Goal: Task Accomplishment & Management: Complete application form

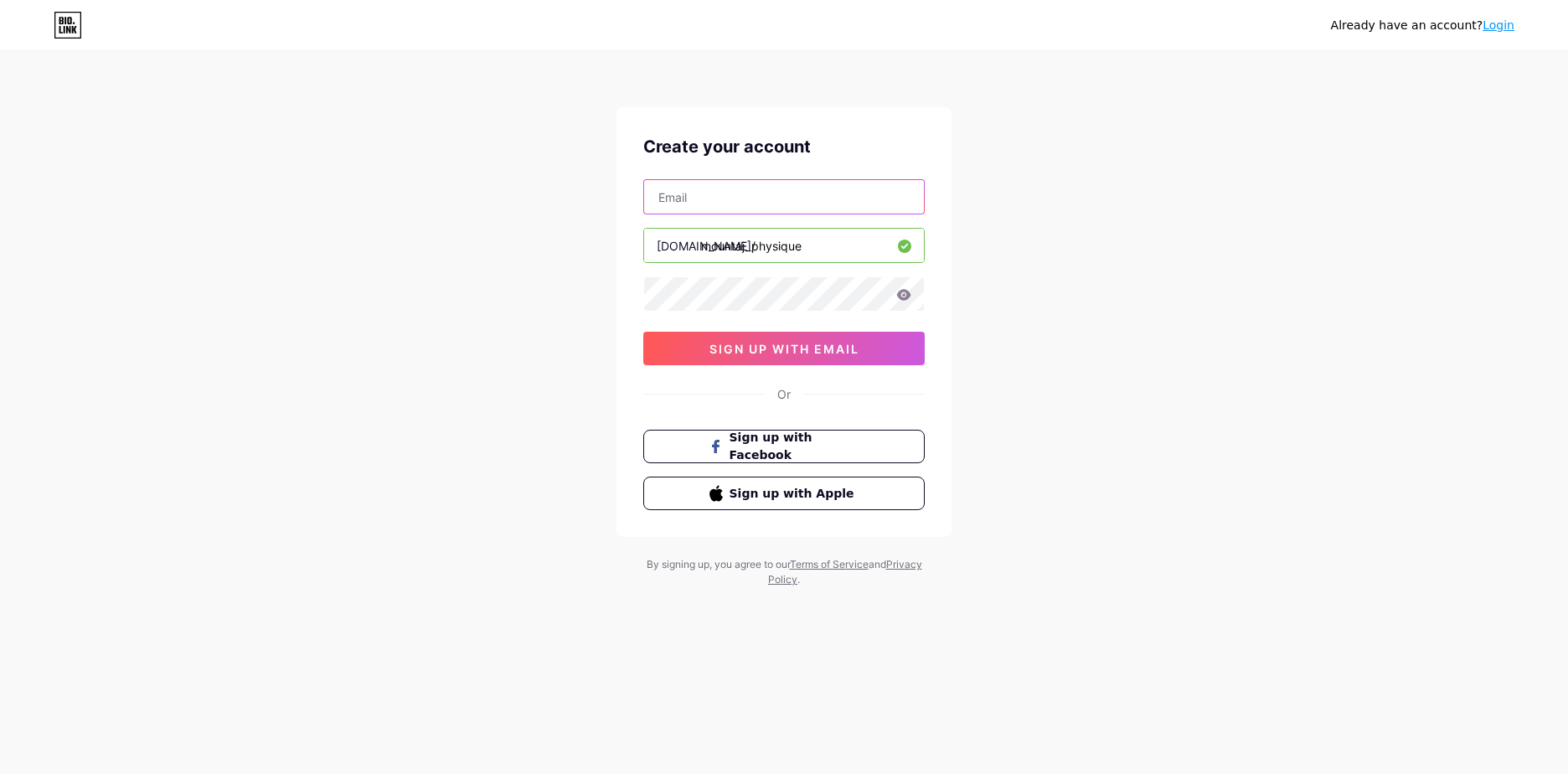
click at [781, 200] on input "text" at bounding box center [784, 197] width 280 height 34
click at [818, 442] on span "Sign up with Facebook" at bounding box center [794, 446] width 131 height 36
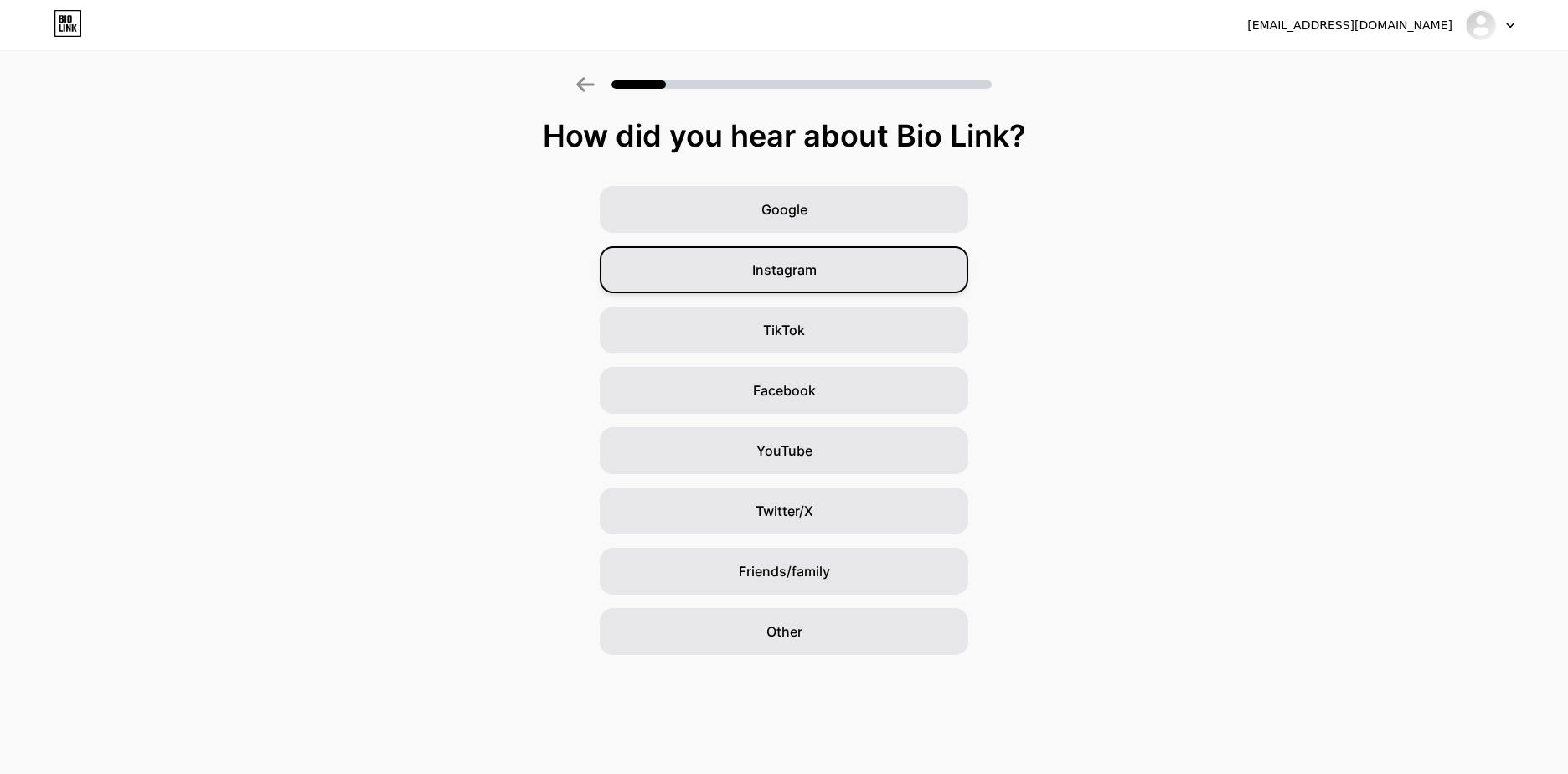
click at [835, 282] on div "Instagram" at bounding box center [784, 270] width 369 height 47
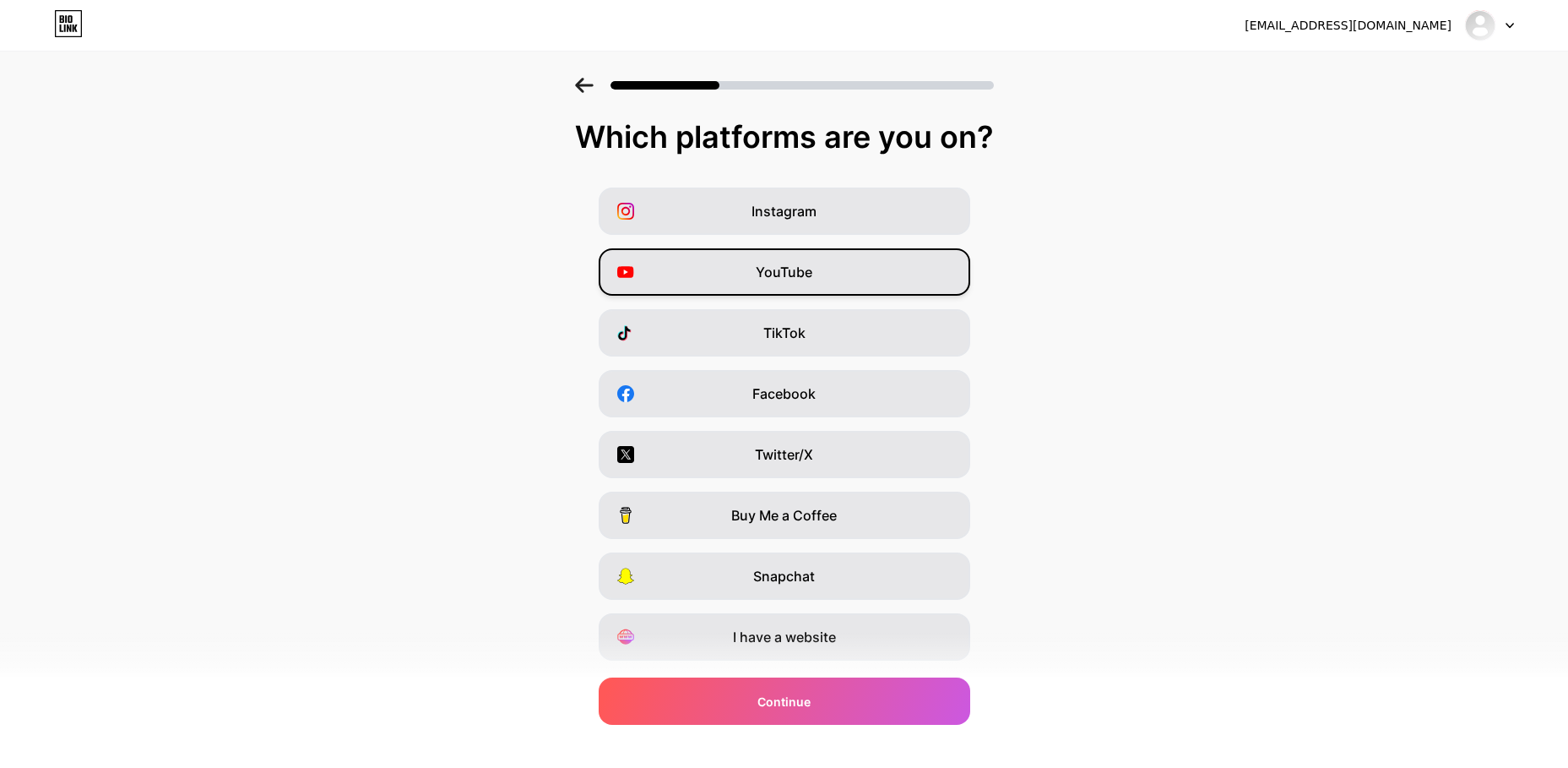
click at [807, 269] on span "YouTube" at bounding box center [784, 272] width 57 height 20
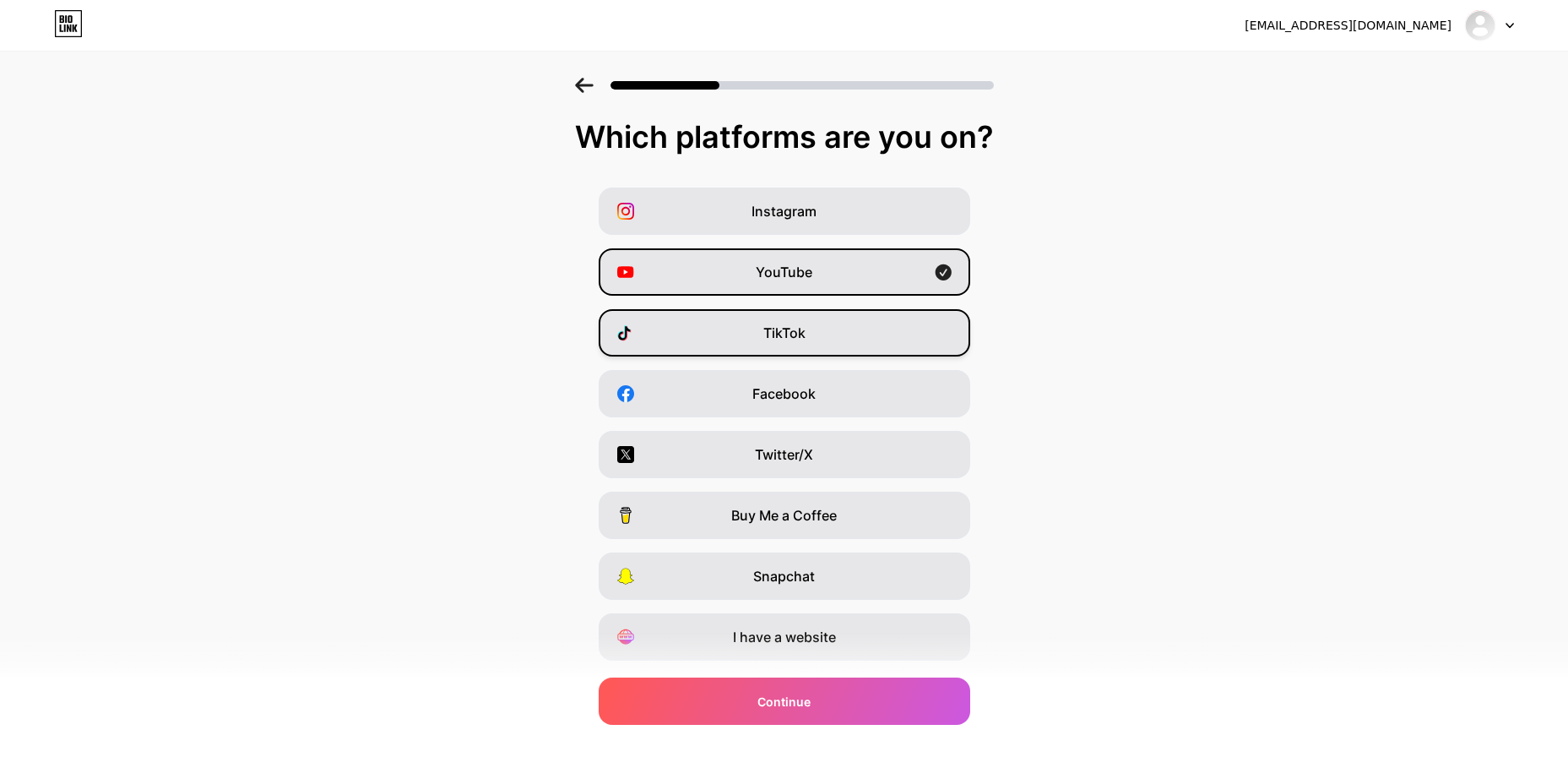
click at [751, 337] on div "TikTok" at bounding box center [784, 333] width 372 height 47
click at [811, 220] on span "Instagram" at bounding box center [784, 210] width 65 height 20
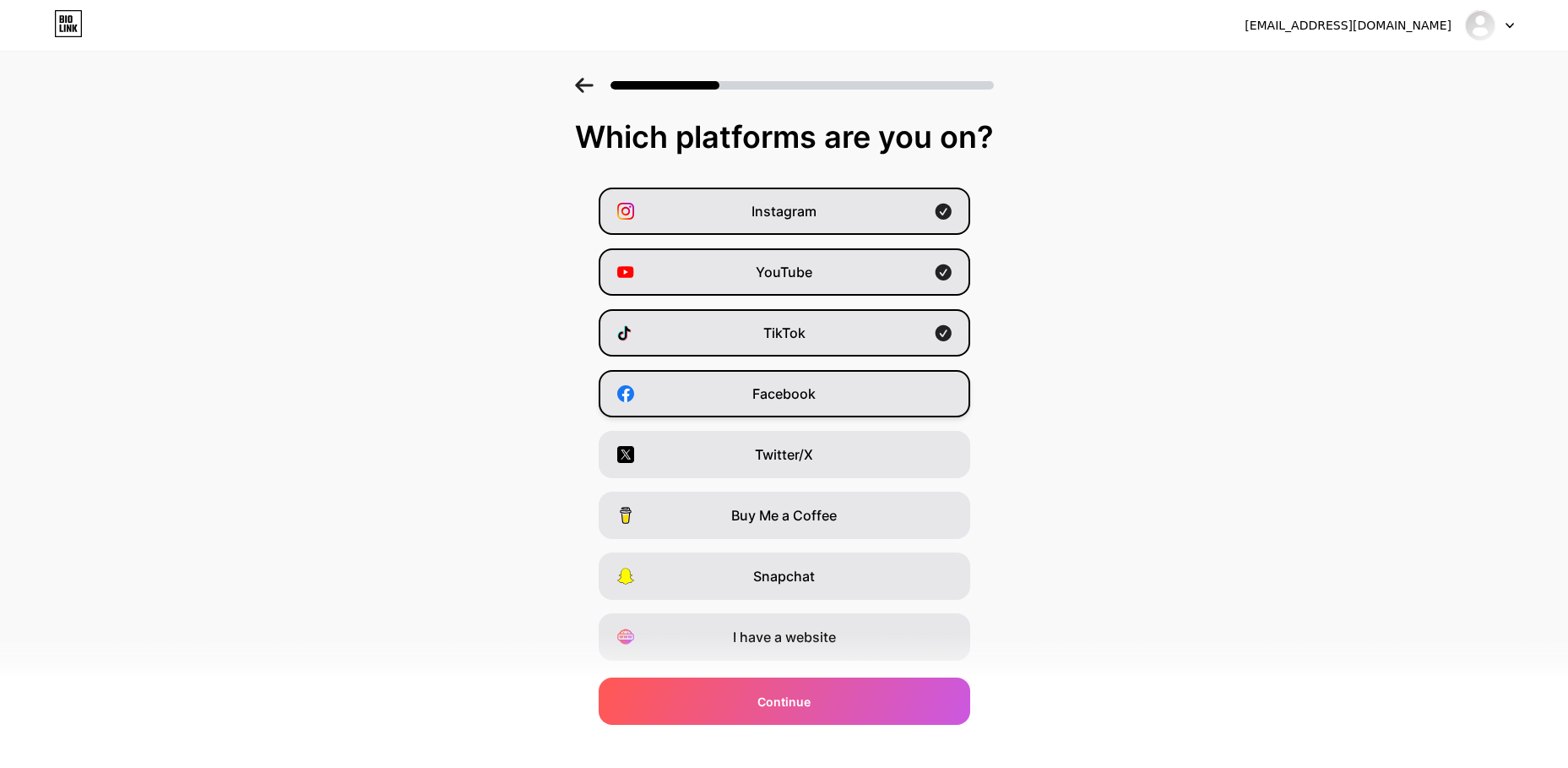
click at [816, 395] on span "Facebook" at bounding box center [784, 393] width 63 height 20
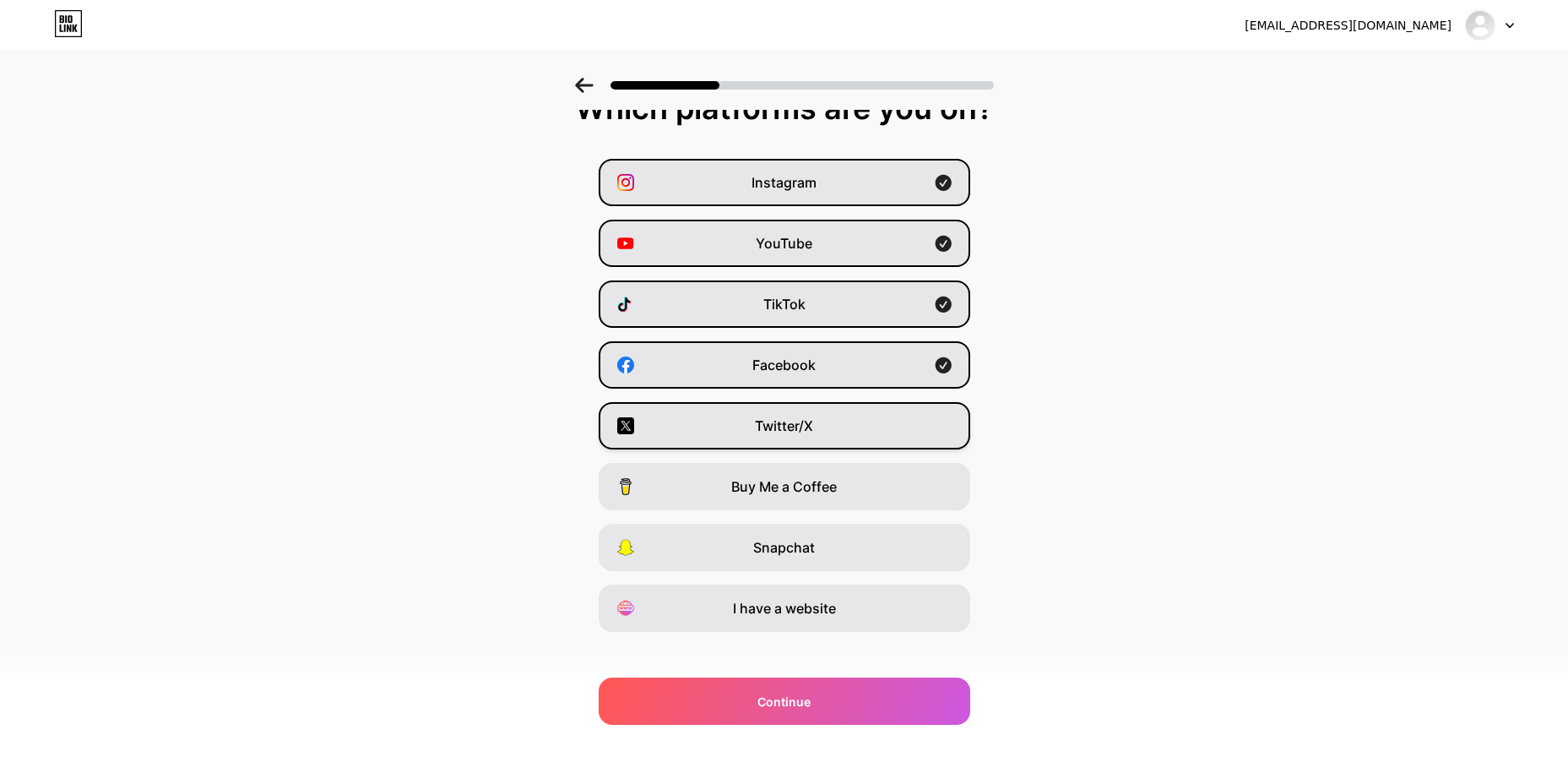
scroll to position [45, 0]
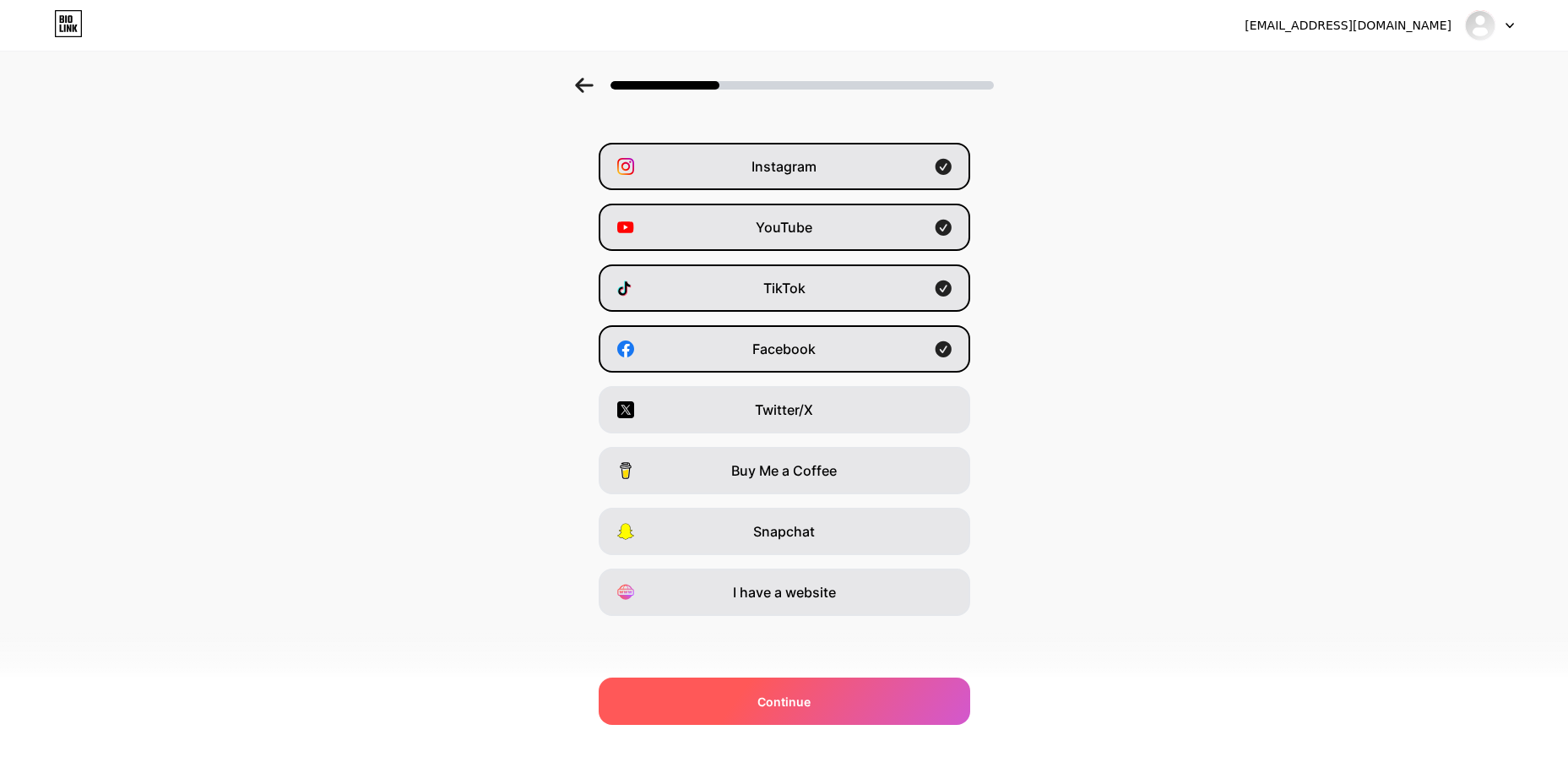
click at [740, 691] on div "Continue" at bounding box center [784, 701] width 372 height 47
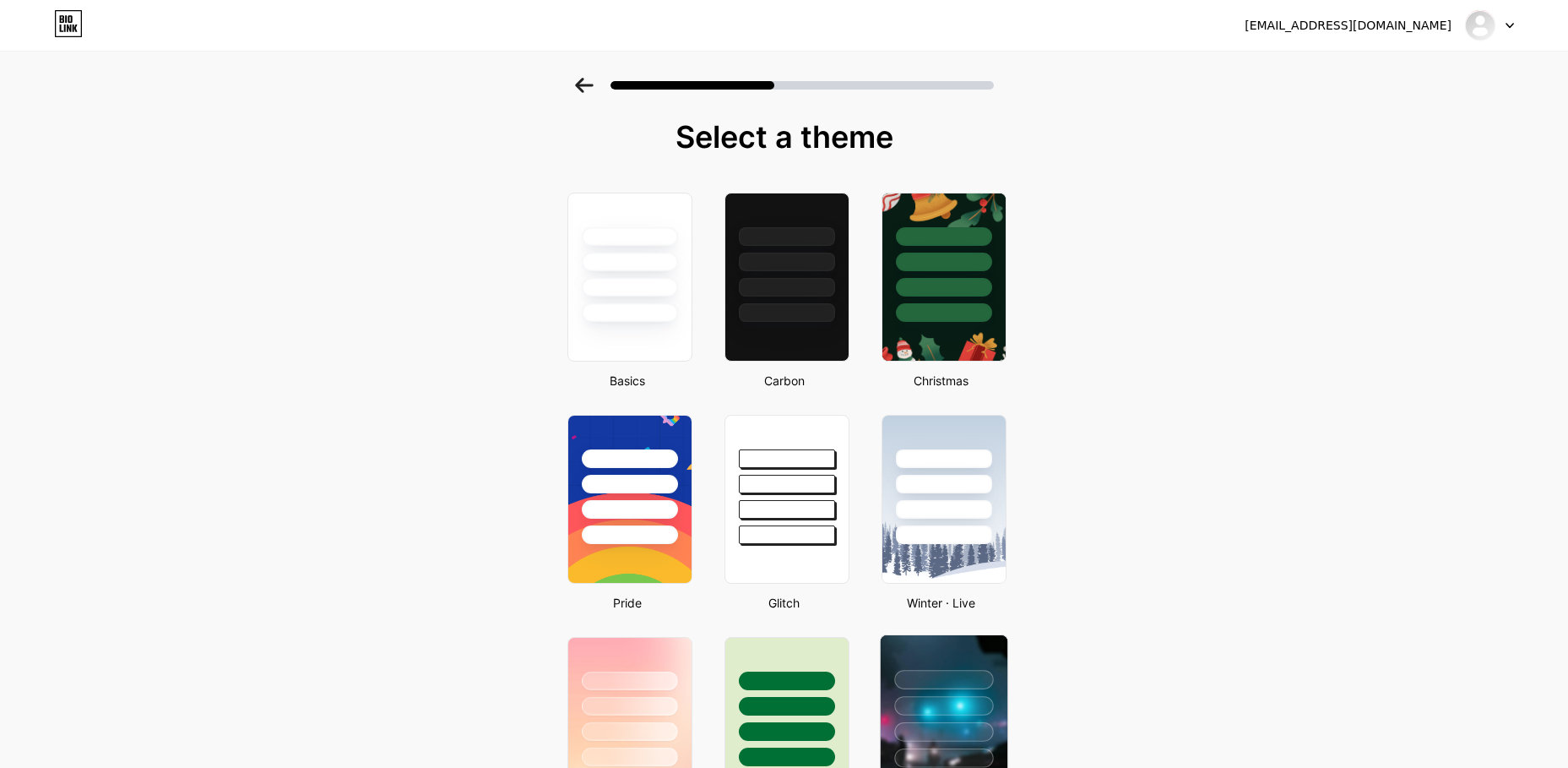
scroll to position [423, 0]
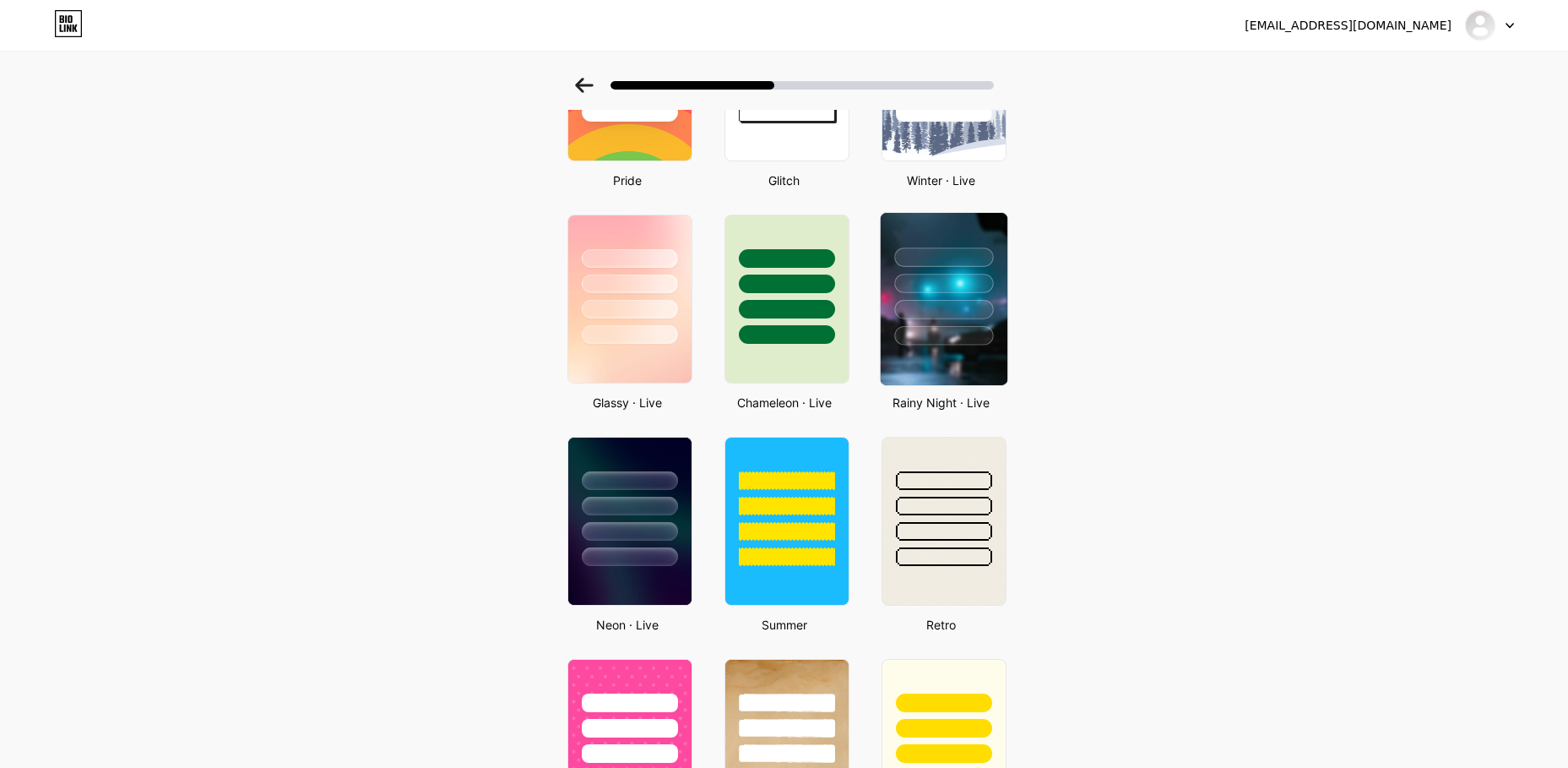
click at [925, 352] on img at bounding box center [943, 299] width 127 height 173
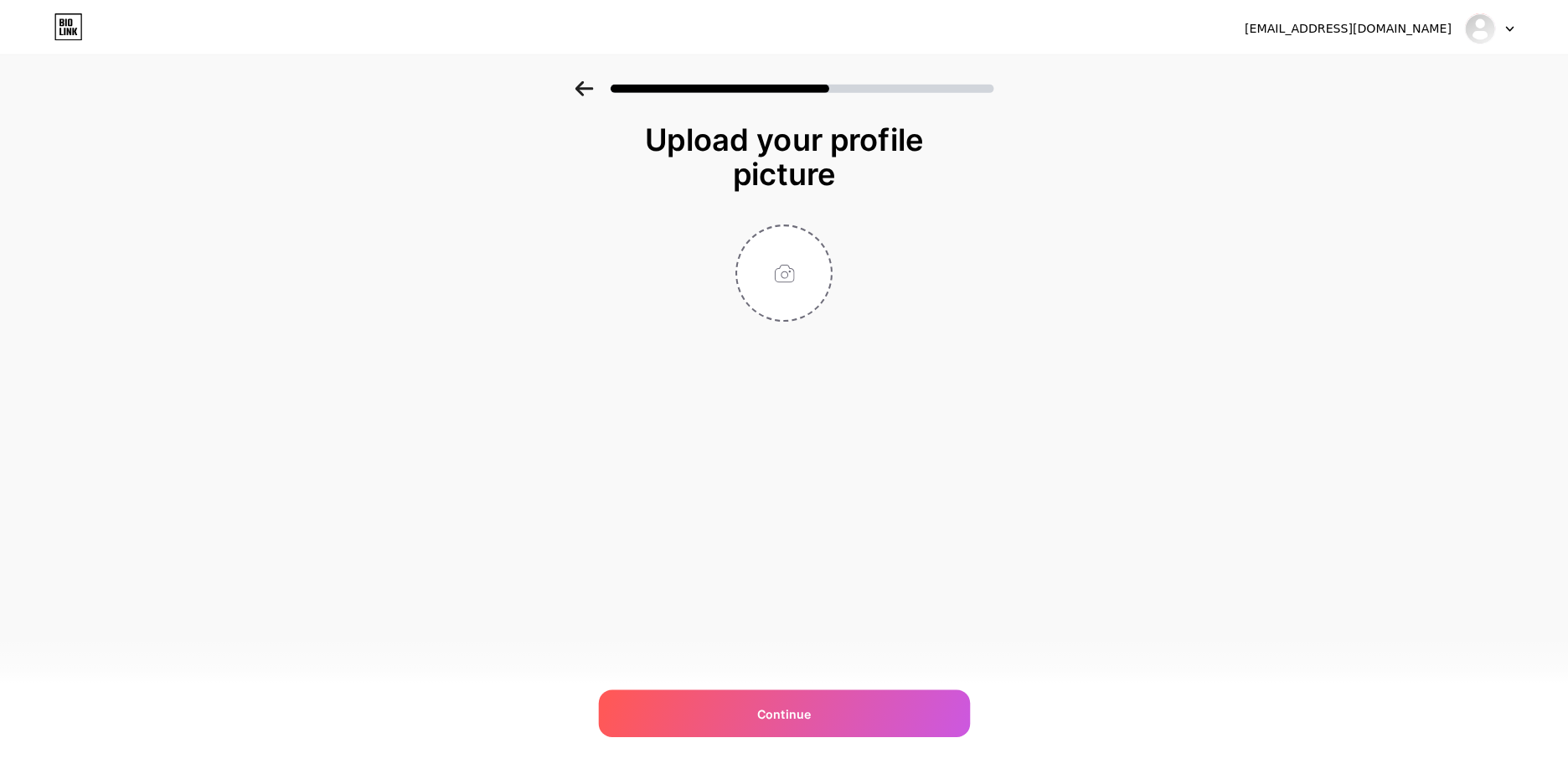
scroll to position [0, 0]
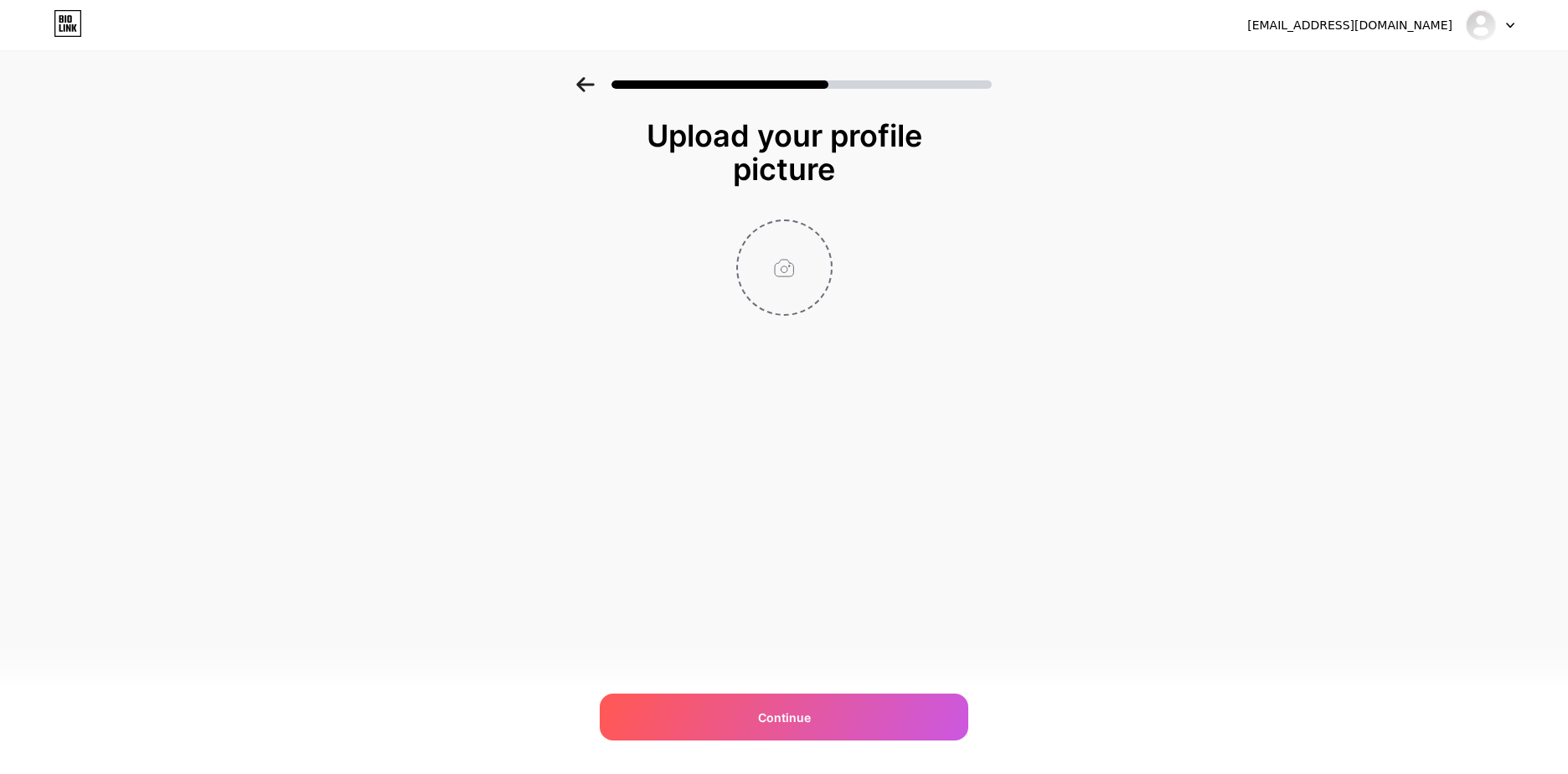
click at [801, 272] on input "file" at bounding box center [784, 267] width 93 height 93
type input "C:\fakepath\profil (1).jpg"
click at [797, 297] on img at bounding box center [784, 267] width 96 height 97
click at [818, 691] on div "[EMAIL_ADDRESS][DOMAIN_NAME] Logout Link Copied Upload your profile picture Con…" at bounding box center [784, 387] width 1568 height 774
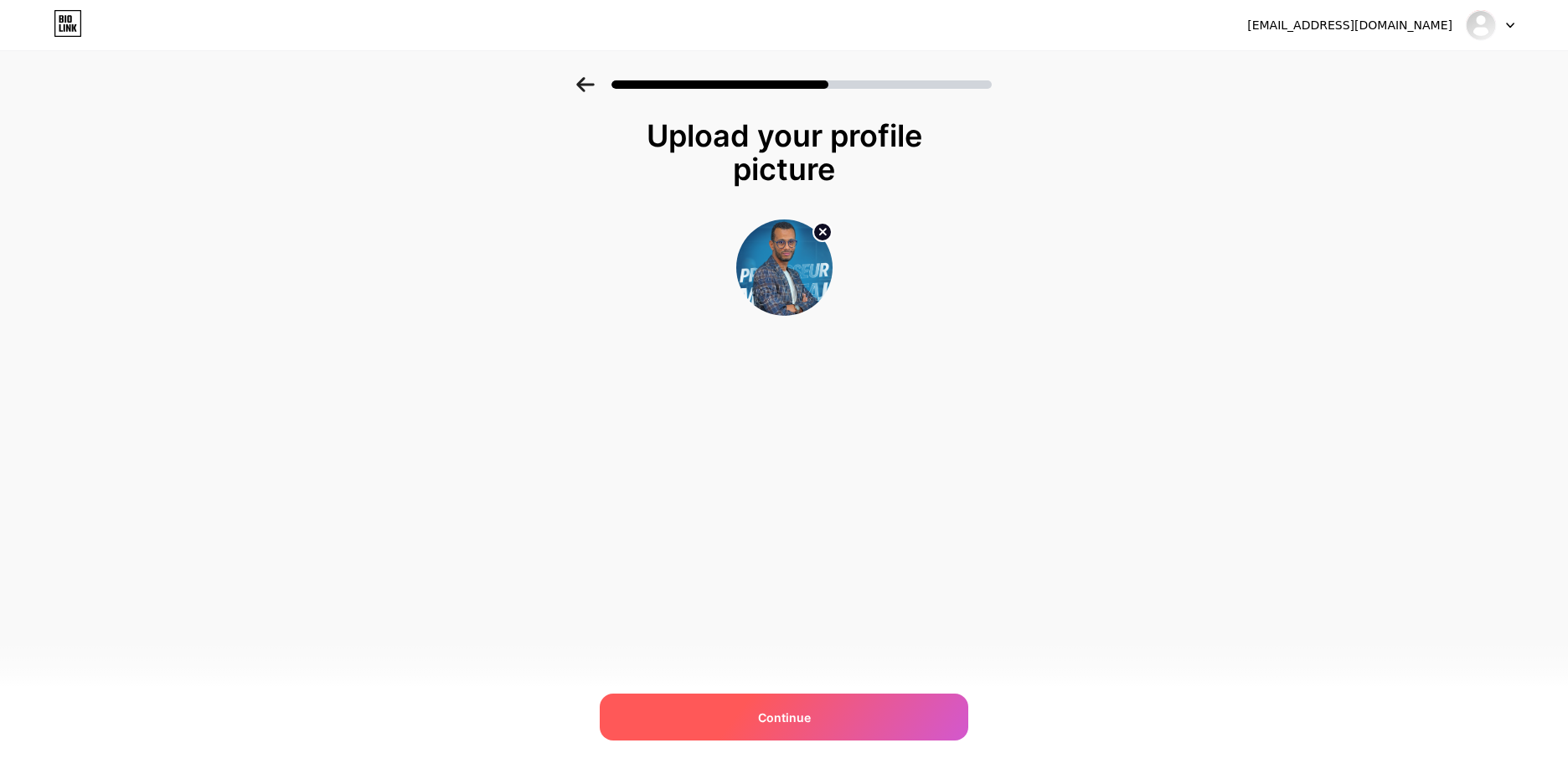
click at [821, 709] on div "Continue" at bounding box center [784, 717] width 369 height 47
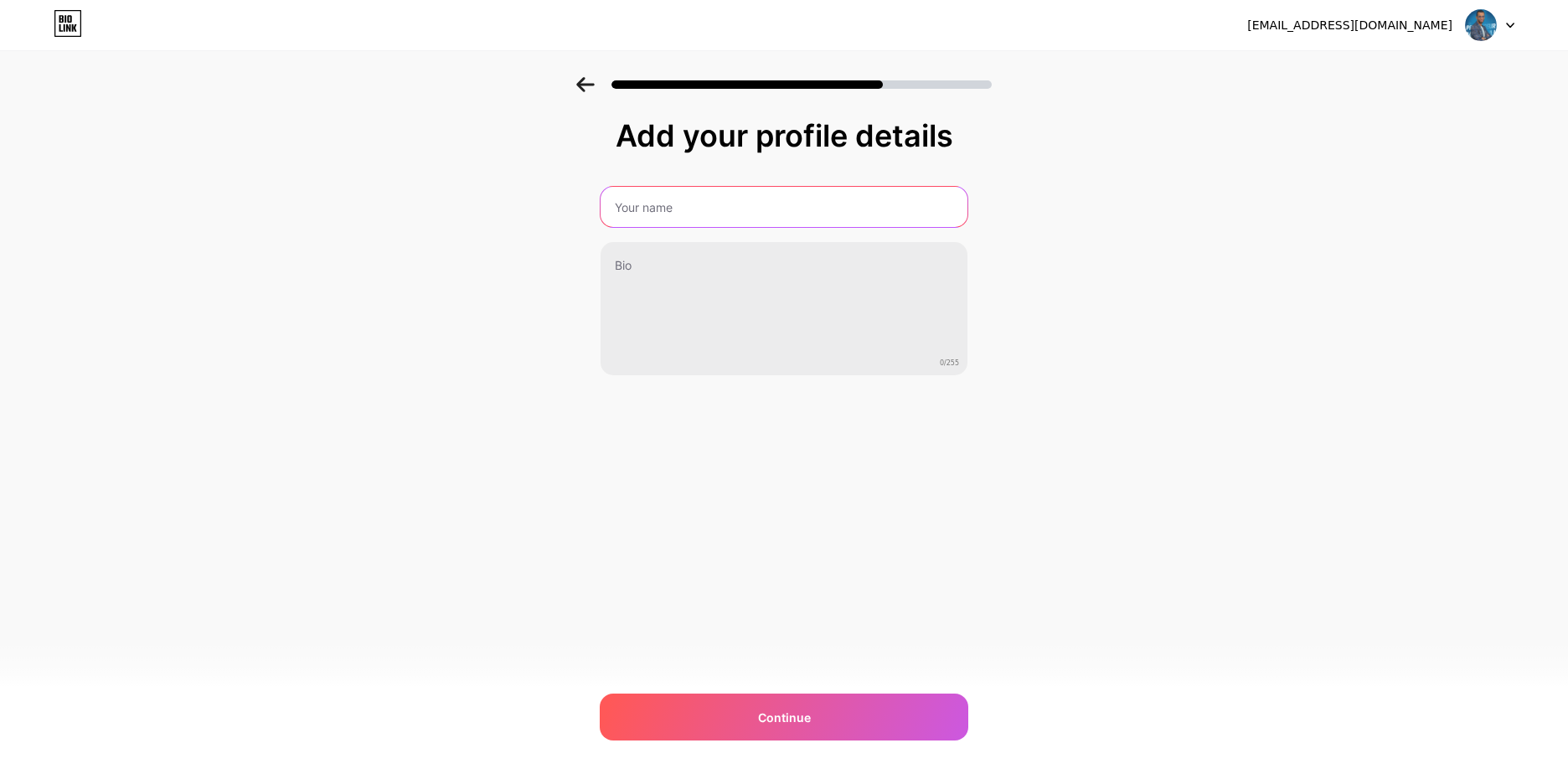
click at [787, 218] on input "text" at bounding box center [784, 207] width 367 height 40
paste input "mountaj_physique"
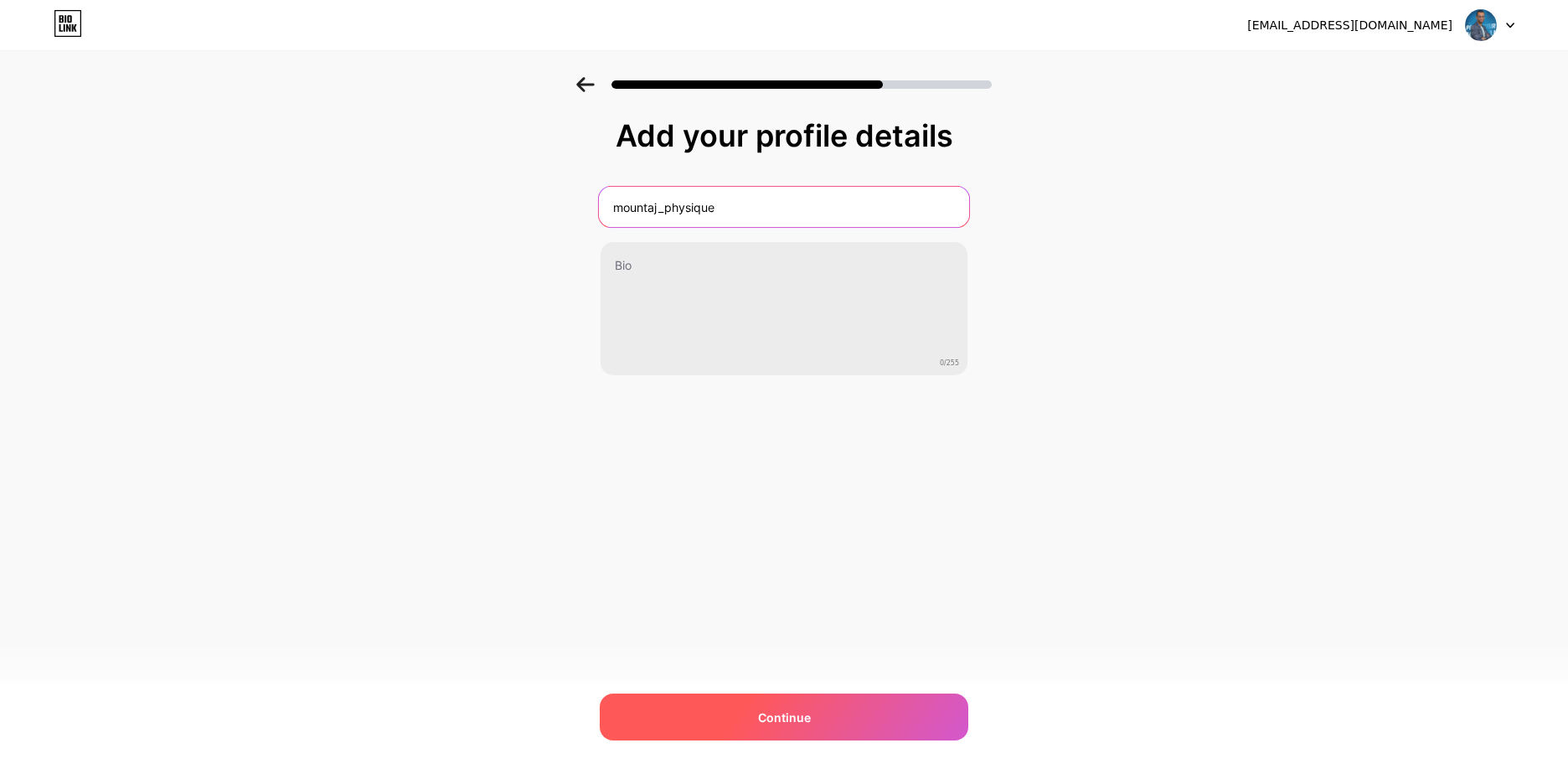
type input "mountaj_physique"
click at [814, 716] on div "Continue" at bounding box center [784, 717] width 369 height 47
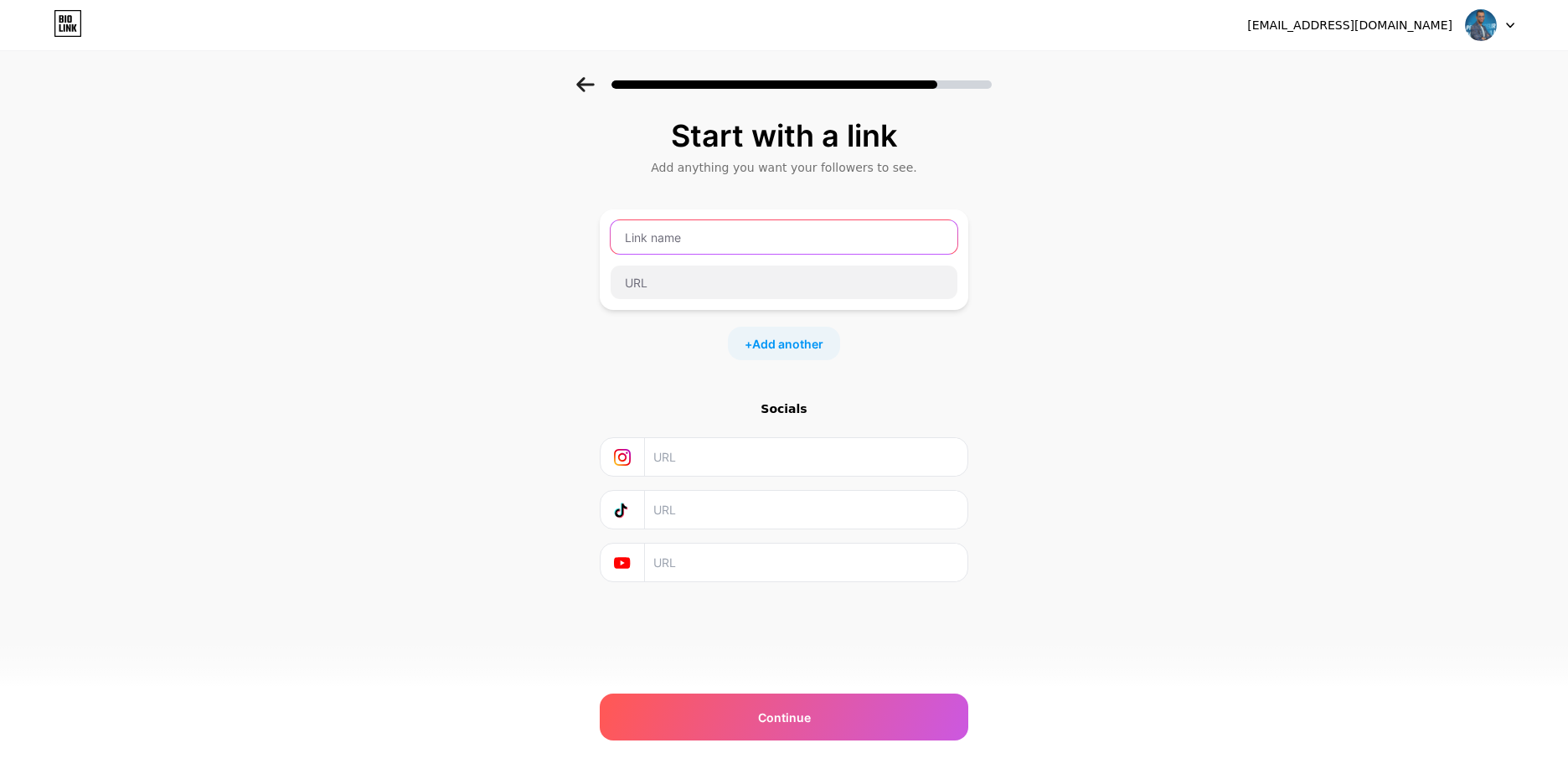
click at [681, 244] on input "text" at bounding box center [783, 237] width 347 height 34
click at [677, 242] on input "text" at bounding box center [783, 237] width 347 height 34
paste input "mountaj_physique"
type input "[URL]"
click at [801, 293] on input "text" at bounding box center [783, 282] width 347 height 34
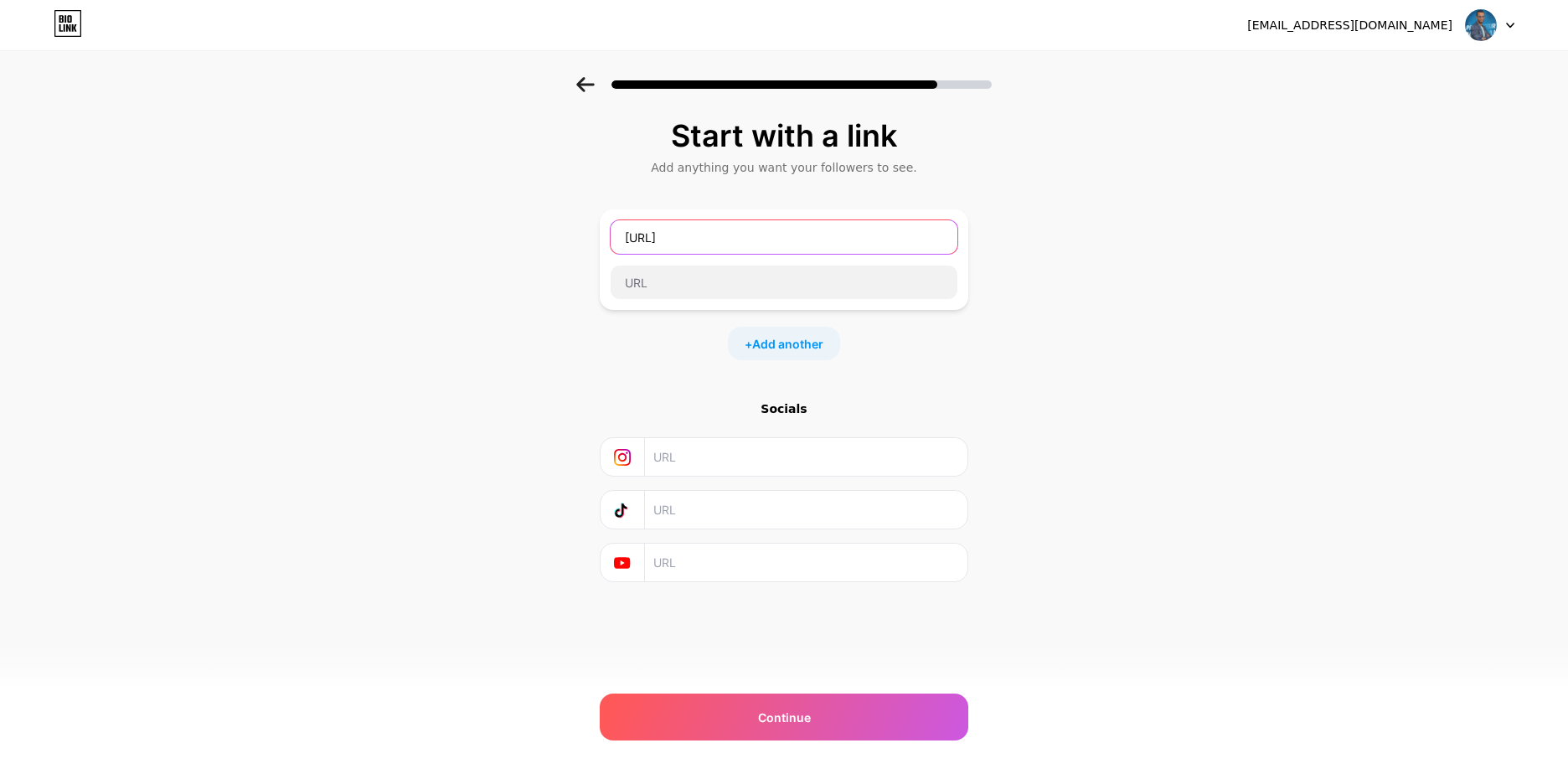
click at [819, 244] on input "[URL]" at bounding box center [783, 237] width 347 height 34
click at [825, 277] on input "text" at bounding box center [783, 282] width 347 height 34
paste input "[URL]"
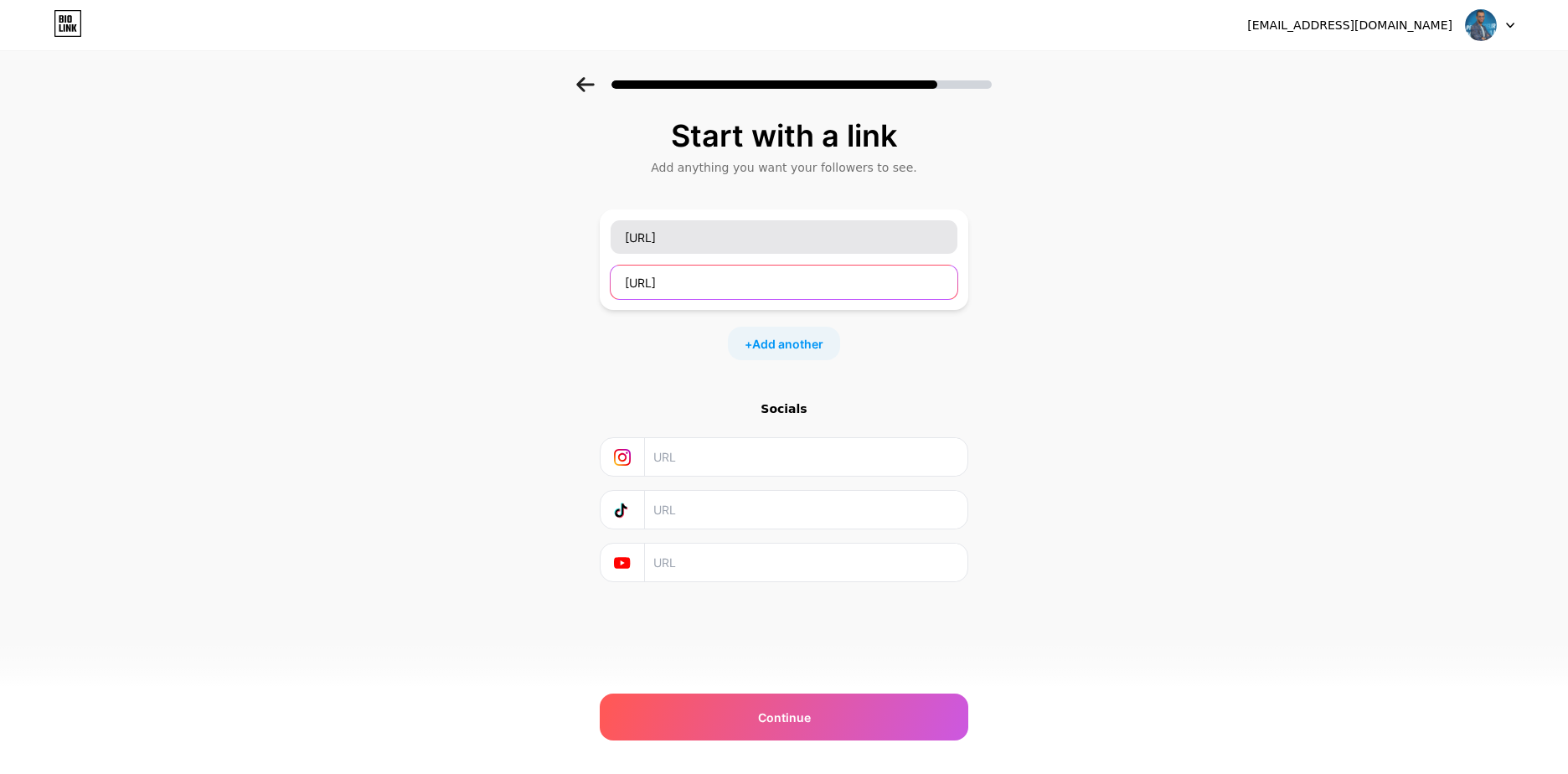
type input "[URL]"
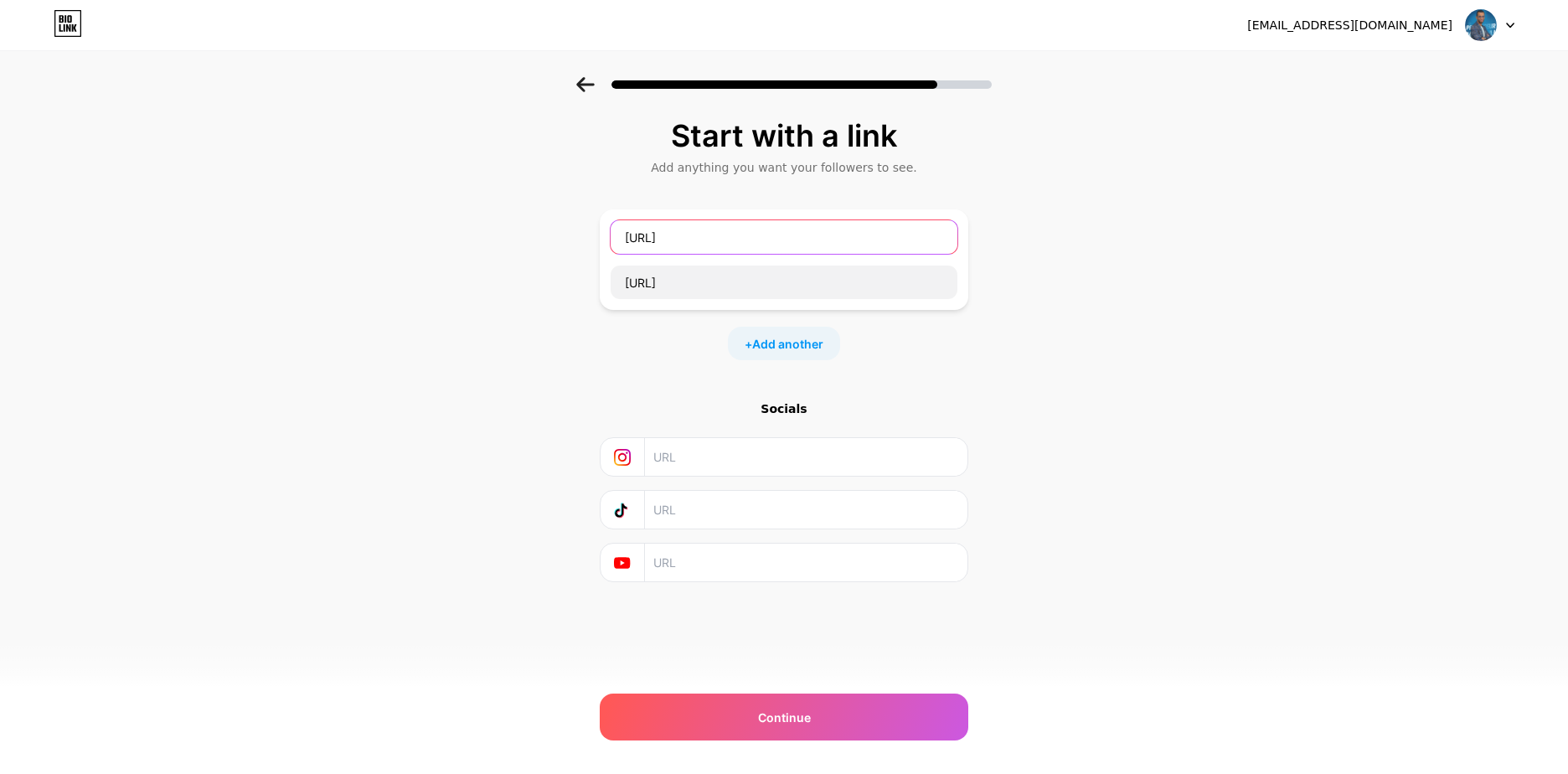
click at [835, 247] on input "[URL]" at bounding box center [783, 237] width 347 height 34
click at [835, 246] on input "https://" at bounding box center [783, 237] width 347 height 34
click at [834, 246] on input "https://" at bounding box center [783, 237] width 347 height 34
click at [833, 246] on input "https://" at bounding box center [783, 237] width 347 height 34
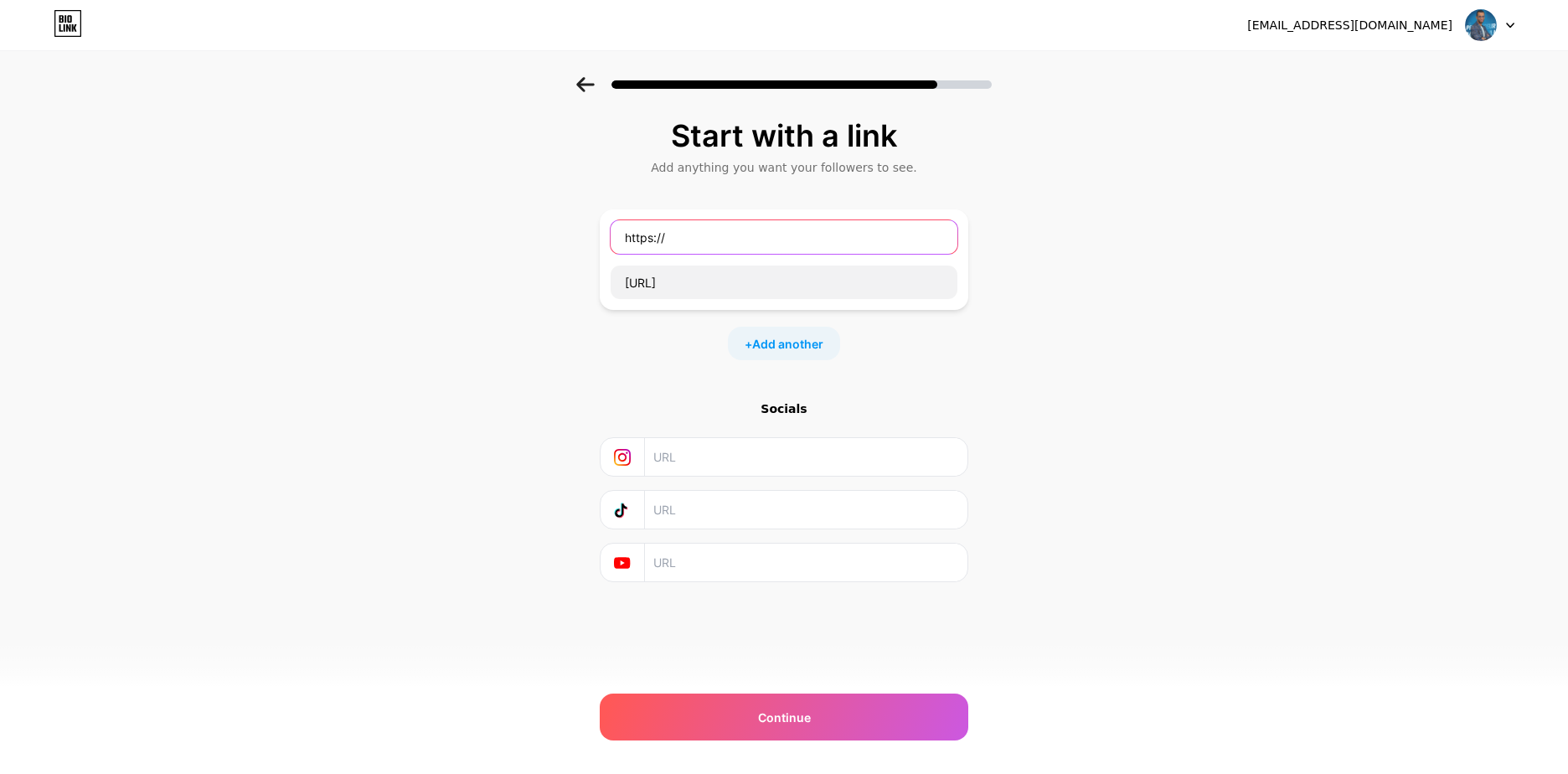
type input "https:/"
click at [830, 242] on input "https:/" at bounding box center [783, 237] width 347 height 34
click at [766, 282] on input "[URL]" at bounding box center [783, 282] width 347 height 34
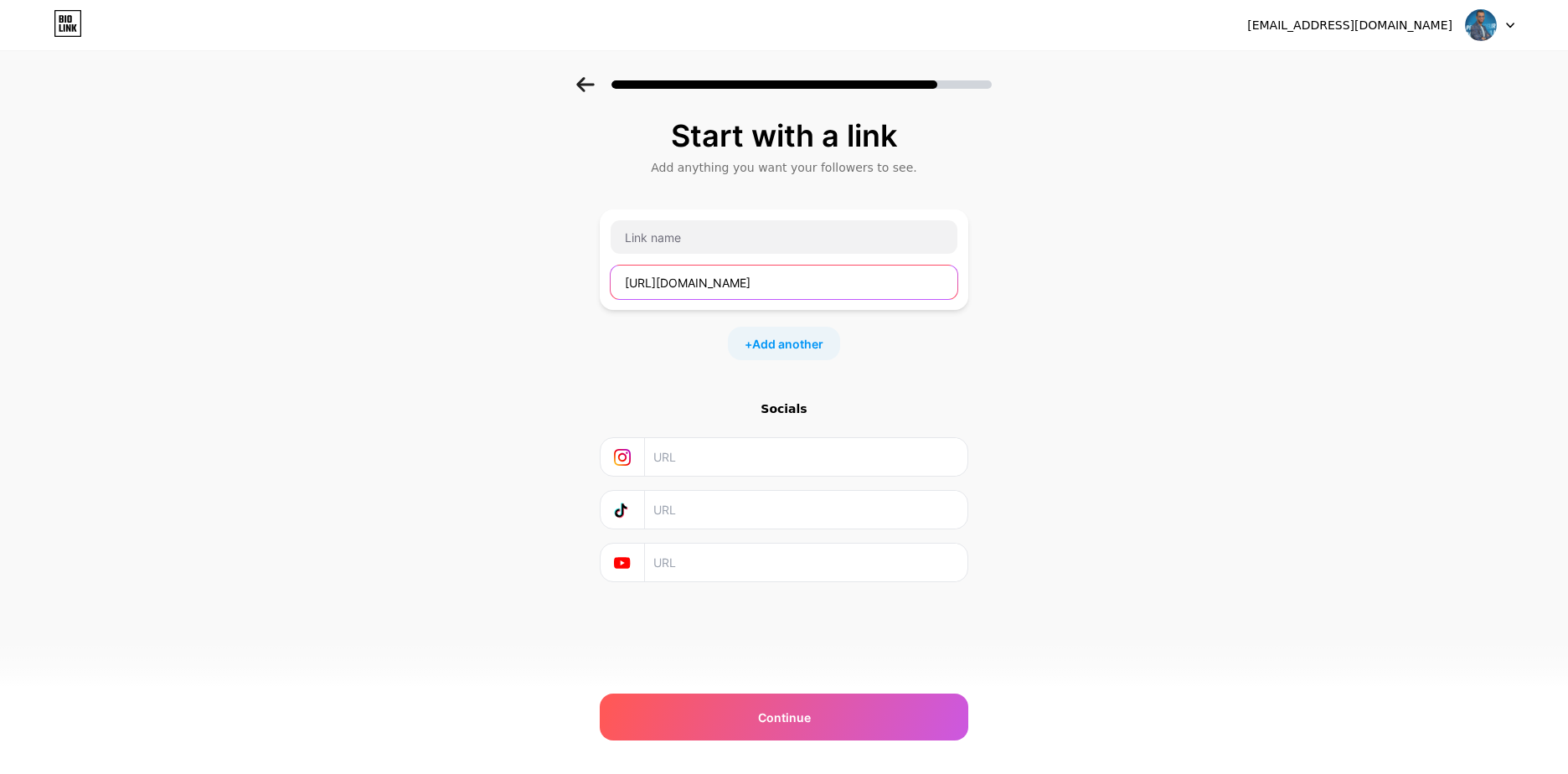
drag, startPoint x: 764, startPoint y: 287, endPoint x: 665, endPoint y: 290, distance: 99.0
click at [665, 290] on input "[URL][DOMAIN_NAME]" at bounding box center [783, 282] width 347 height 34
type input "[URL][DOMAIN_NAME]"
click at [700, 237] on input "text" at bounding box center [783, 237] width 347 height 34
paste input "mountaj_physique"
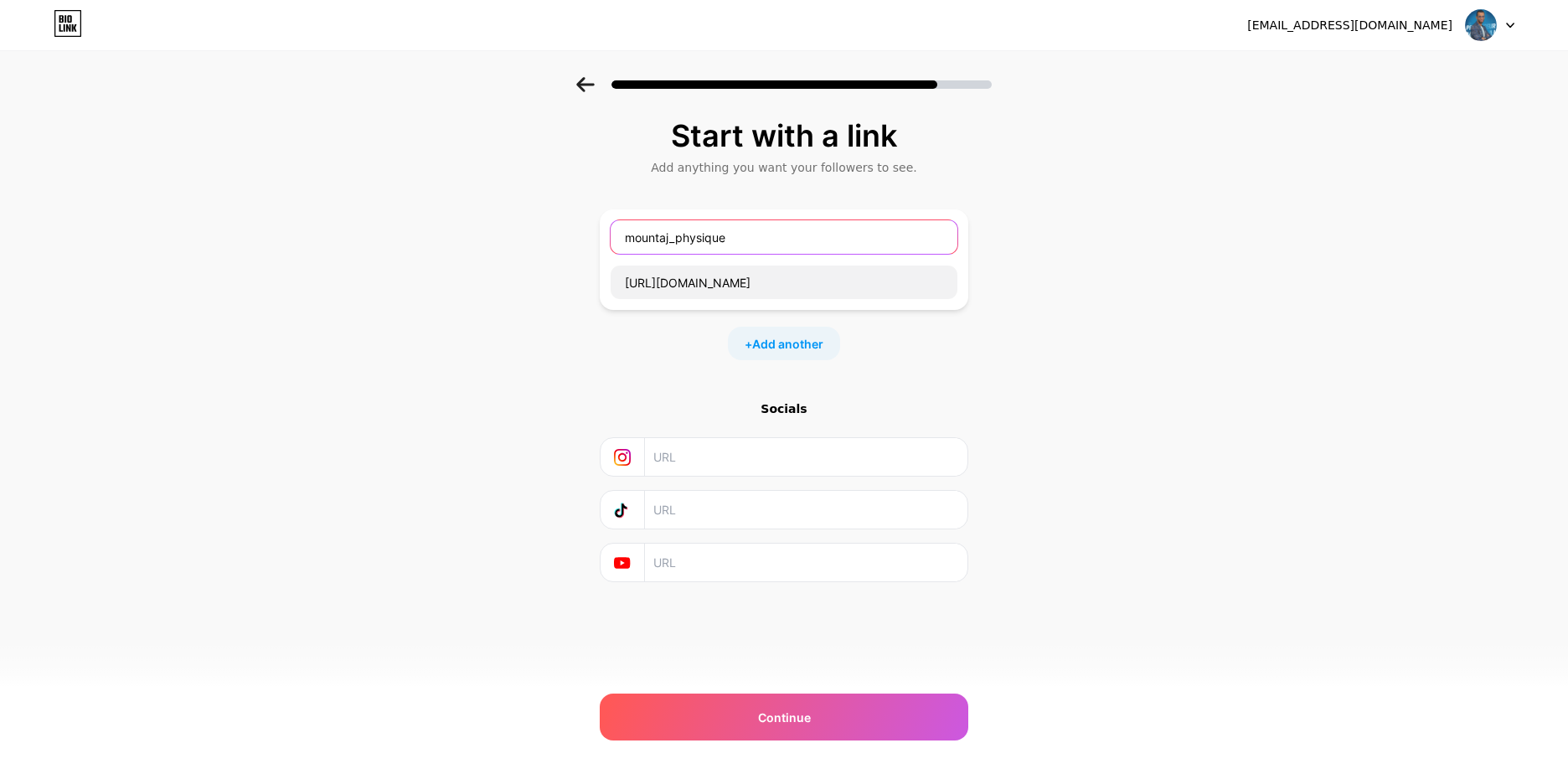
type input "mountaj_physique"
click at [690, 457] on input "text" at bounding box center [806, 457] width 304 height 37
paste input "[URL][DOMAIN_NAME]"
type input "[URL][DOMAIN_NAME]"
click at [724, 490] on div "Socials [URL][DOMAIN_NAME]" at bounding box center [784, 491] width 369 height 182
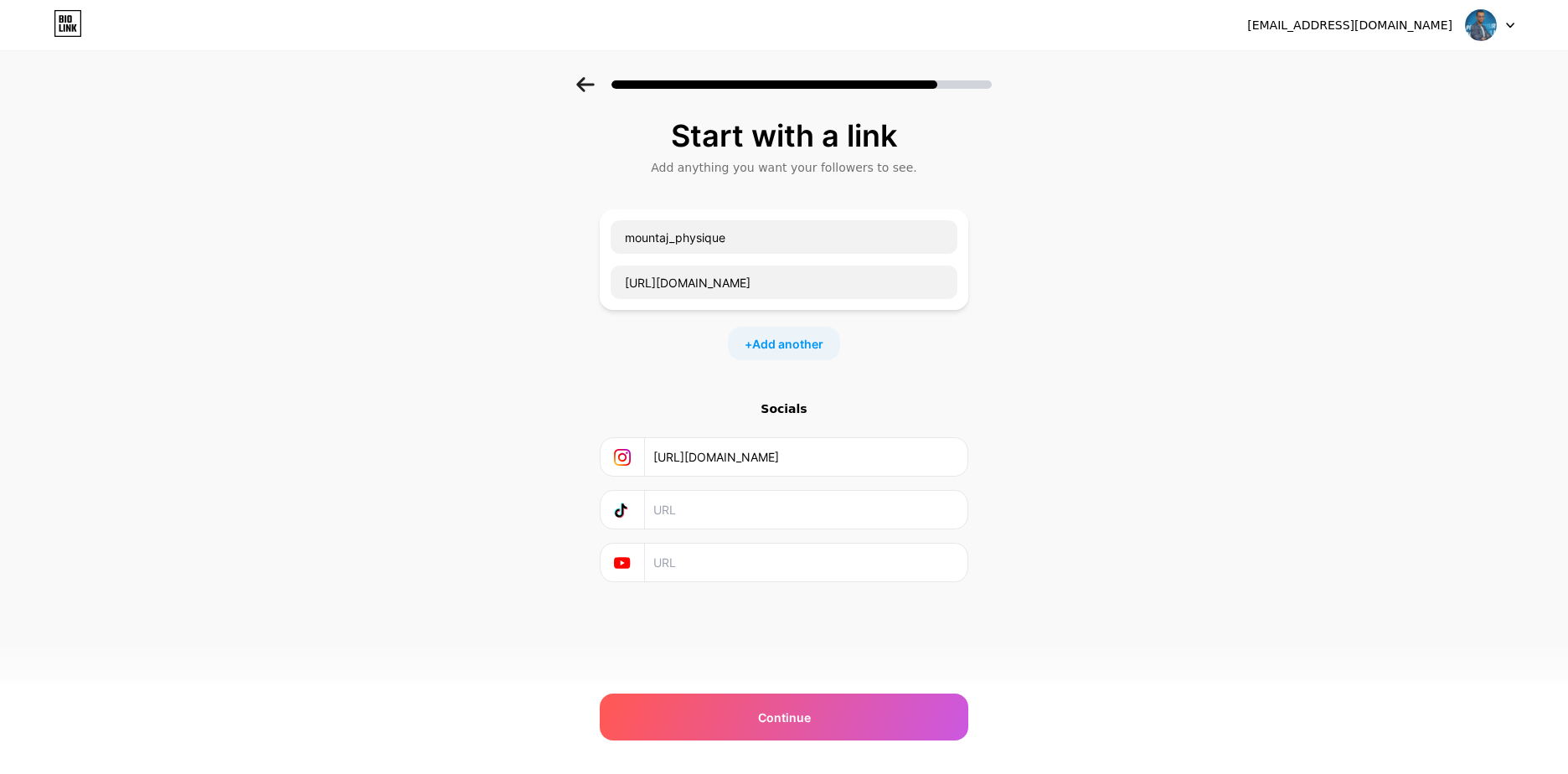
click at [727, 499] on input "text" at bounding box center [806, 510] width 304 height 37
click at [709, 562] on input "text" at bounding box center [806, 562] width 304 height 37
paste input "[URL][DOMAIN_NAME]"
type input "[URL][DOMAIN_NAME]"
click at [734, 527] on input "text" at bounding box center [806, 510] width 304 height 37
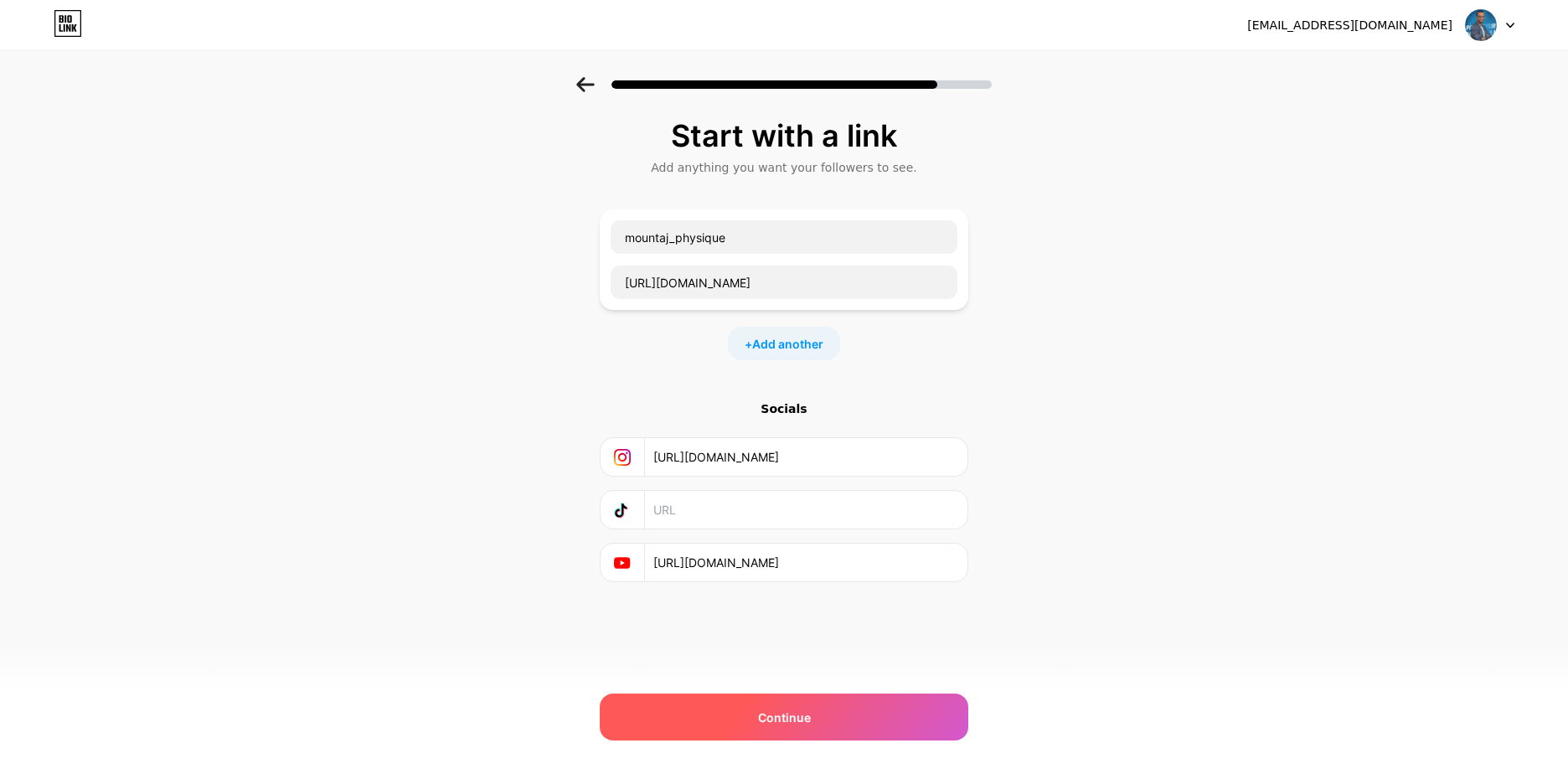
click at [778, 727] on div "Continue" at bounding box center [784, 717] width 369 height 47
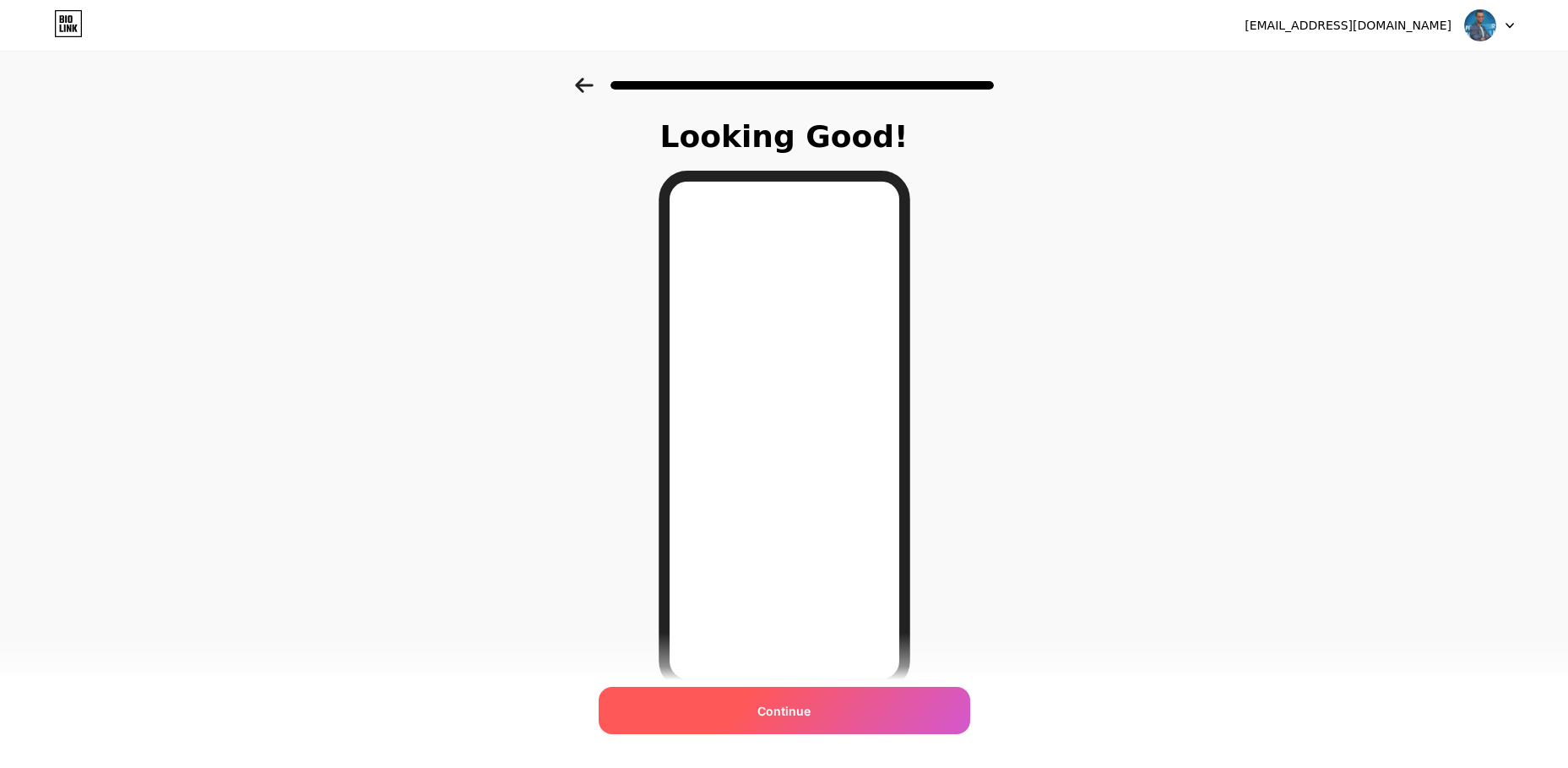
click at [670, 705] on div "Continue" at bounding box center [784, 710] width 372 height 47
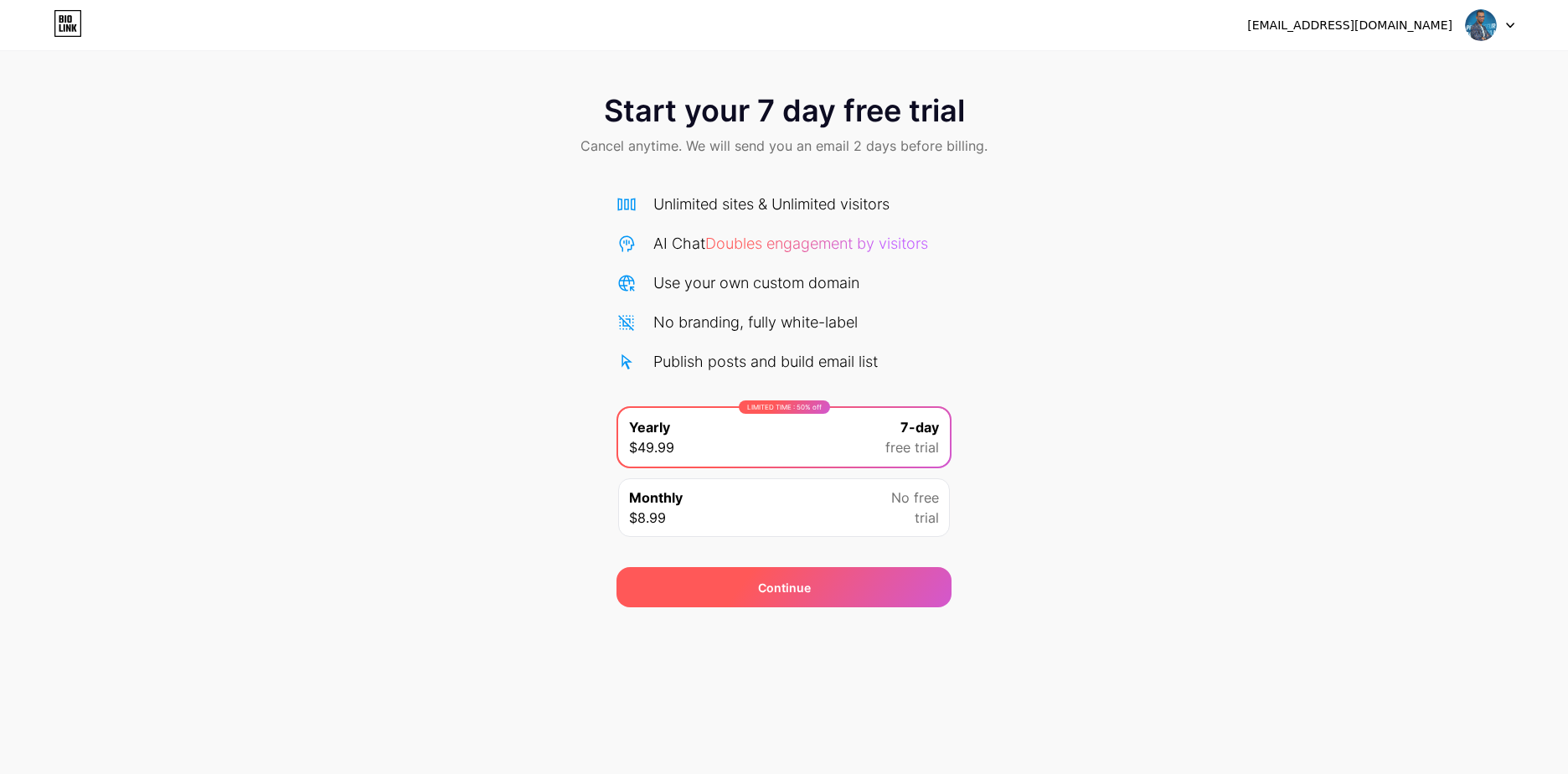
click at [717, 599] on div "Continue" at bounding box center [783, 587] width 335 height 40
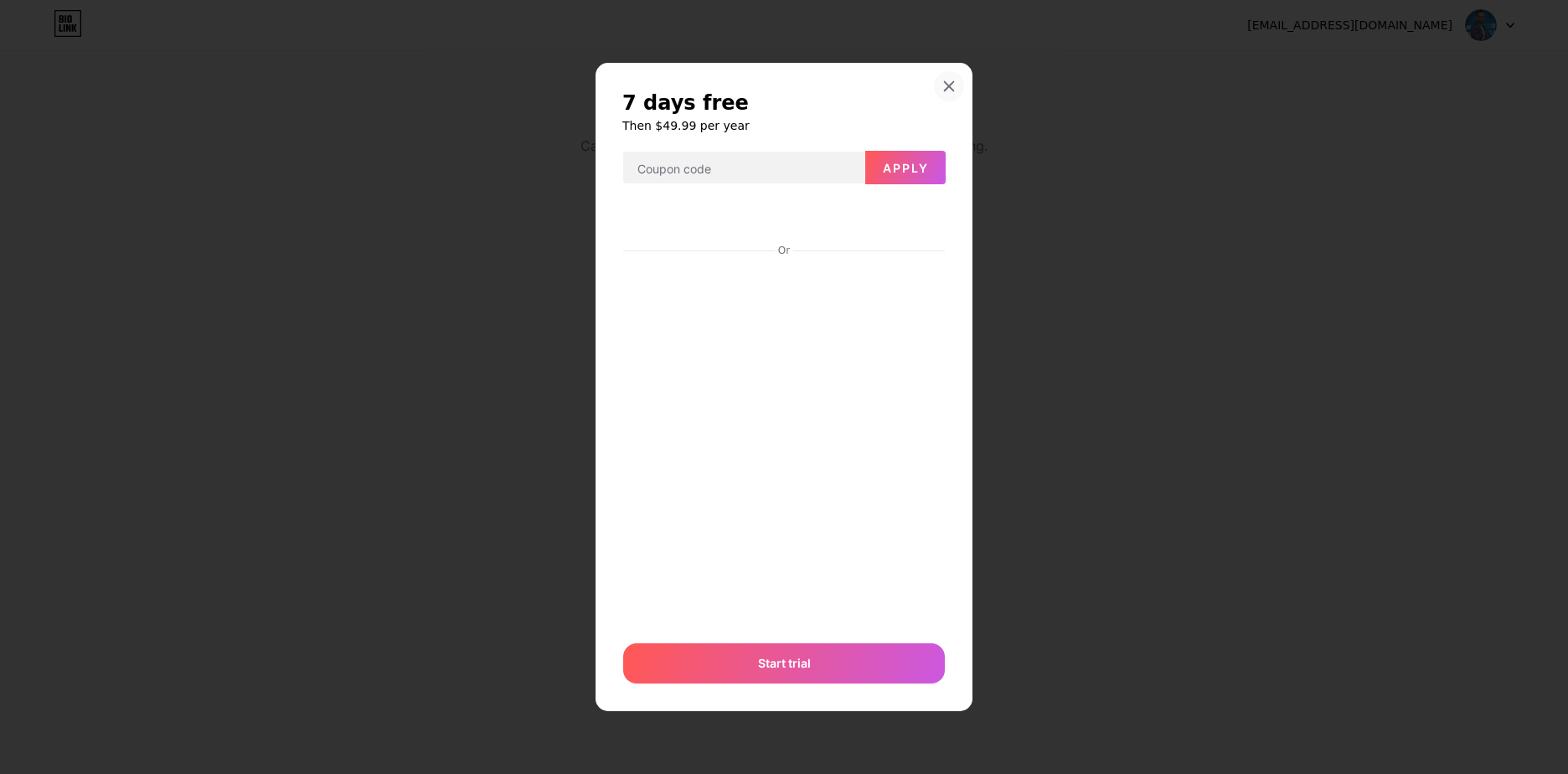
click at [940, 82] on div at bounding box center [948, 86] width 30 height 30
